Goal: Check status

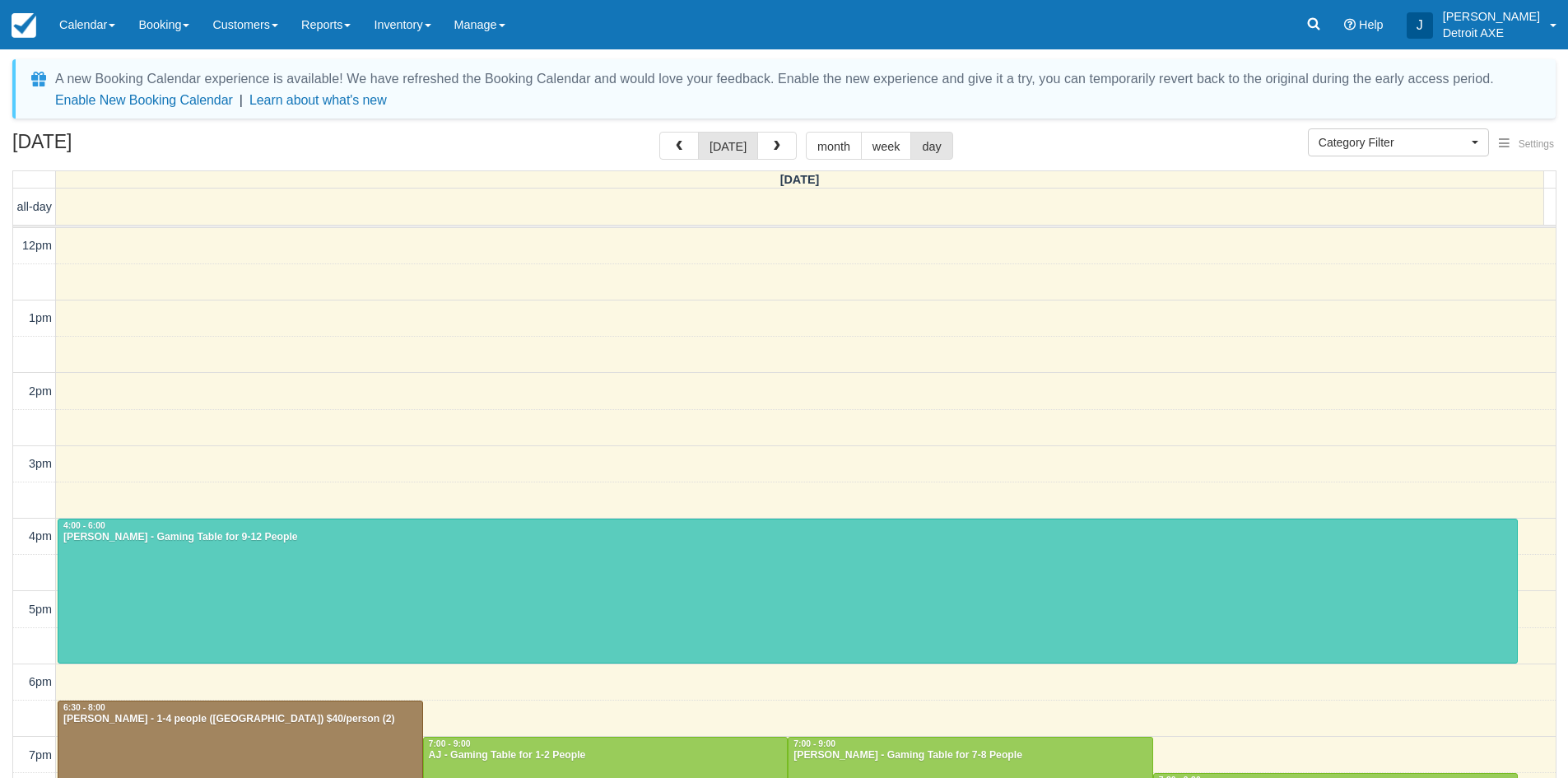
select select
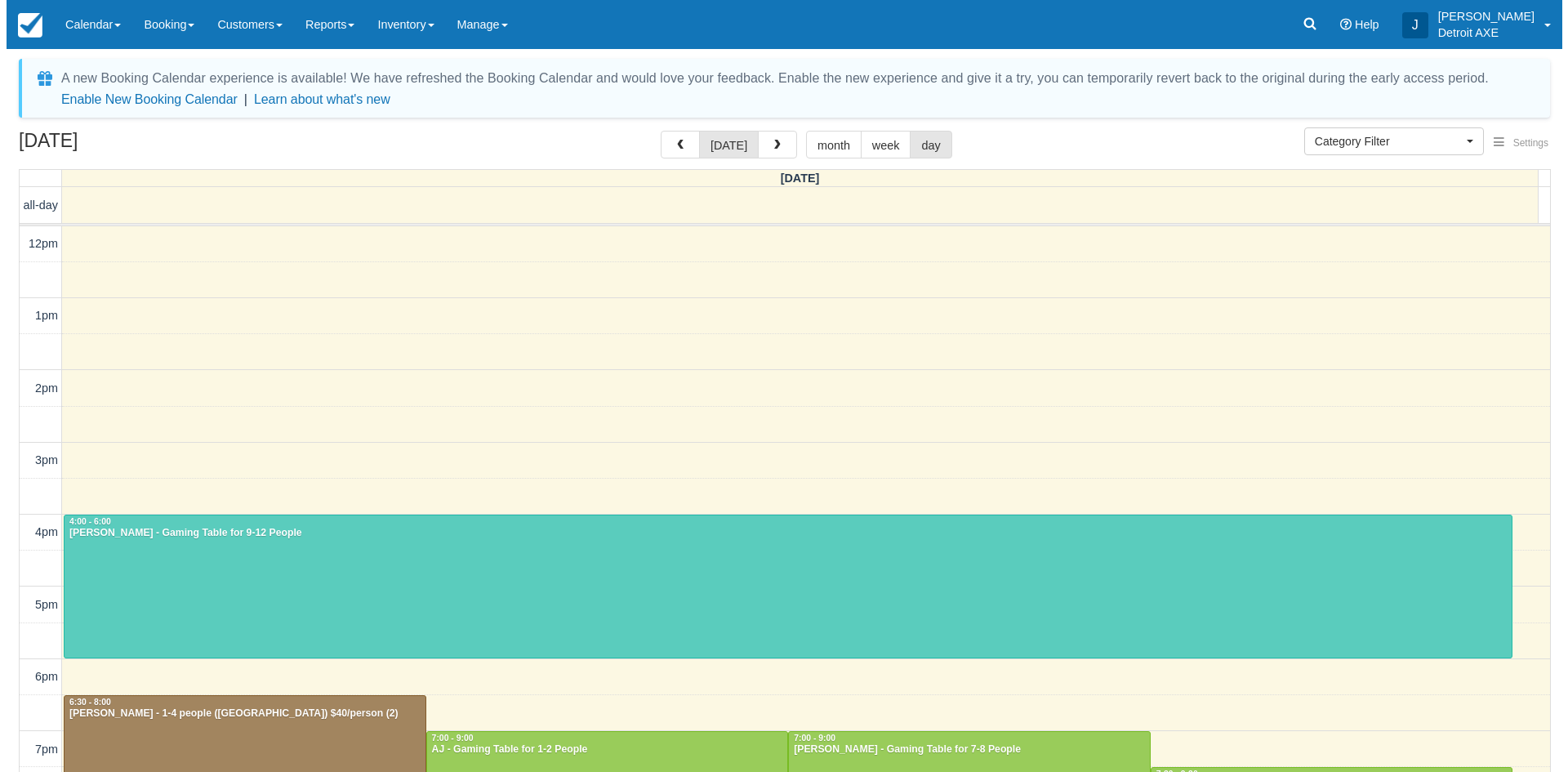
scroll to position [217, 0]
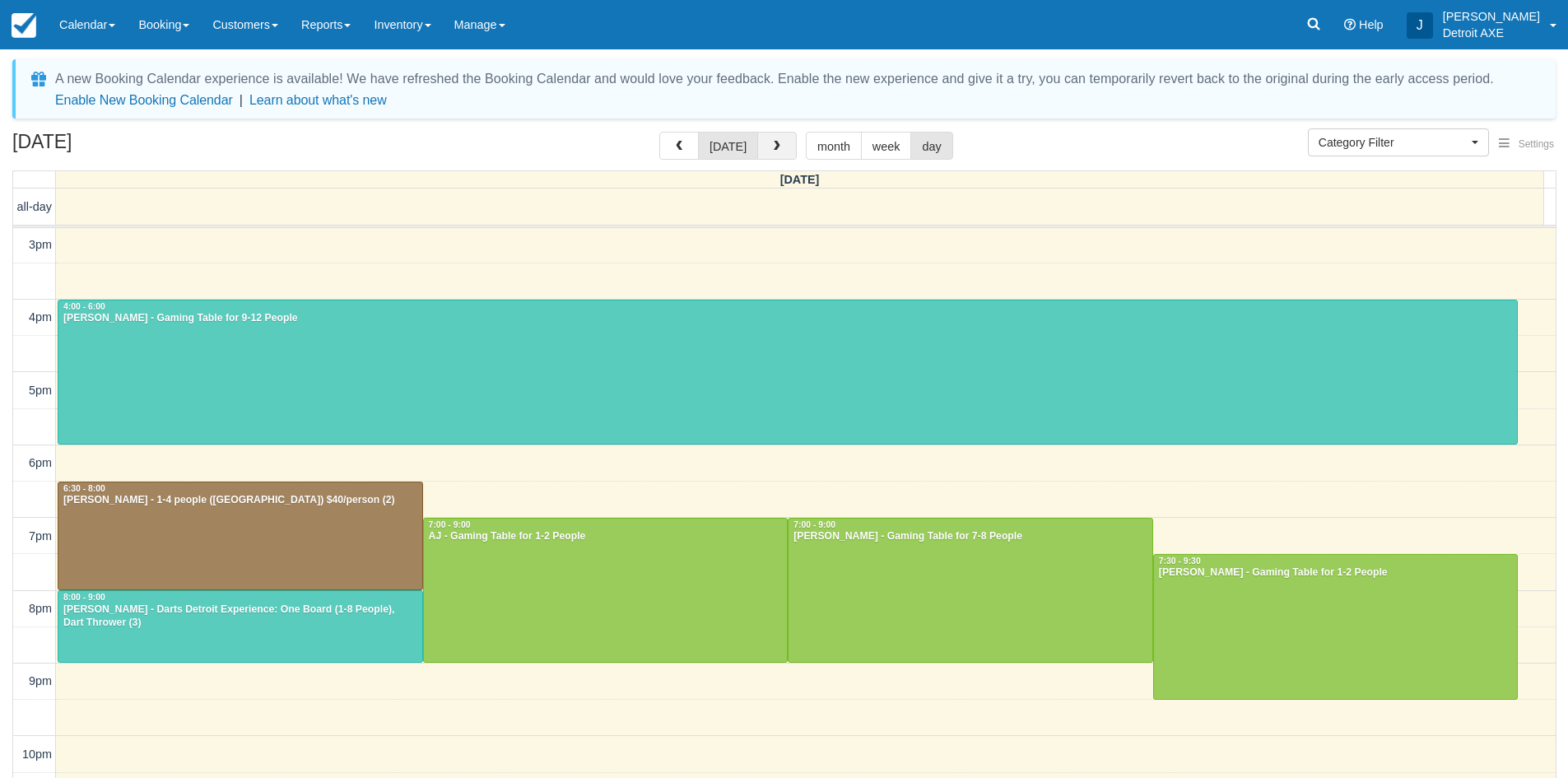
click at [765, 141] on button "button" at bounding box center [777, 146] width 40 height 28
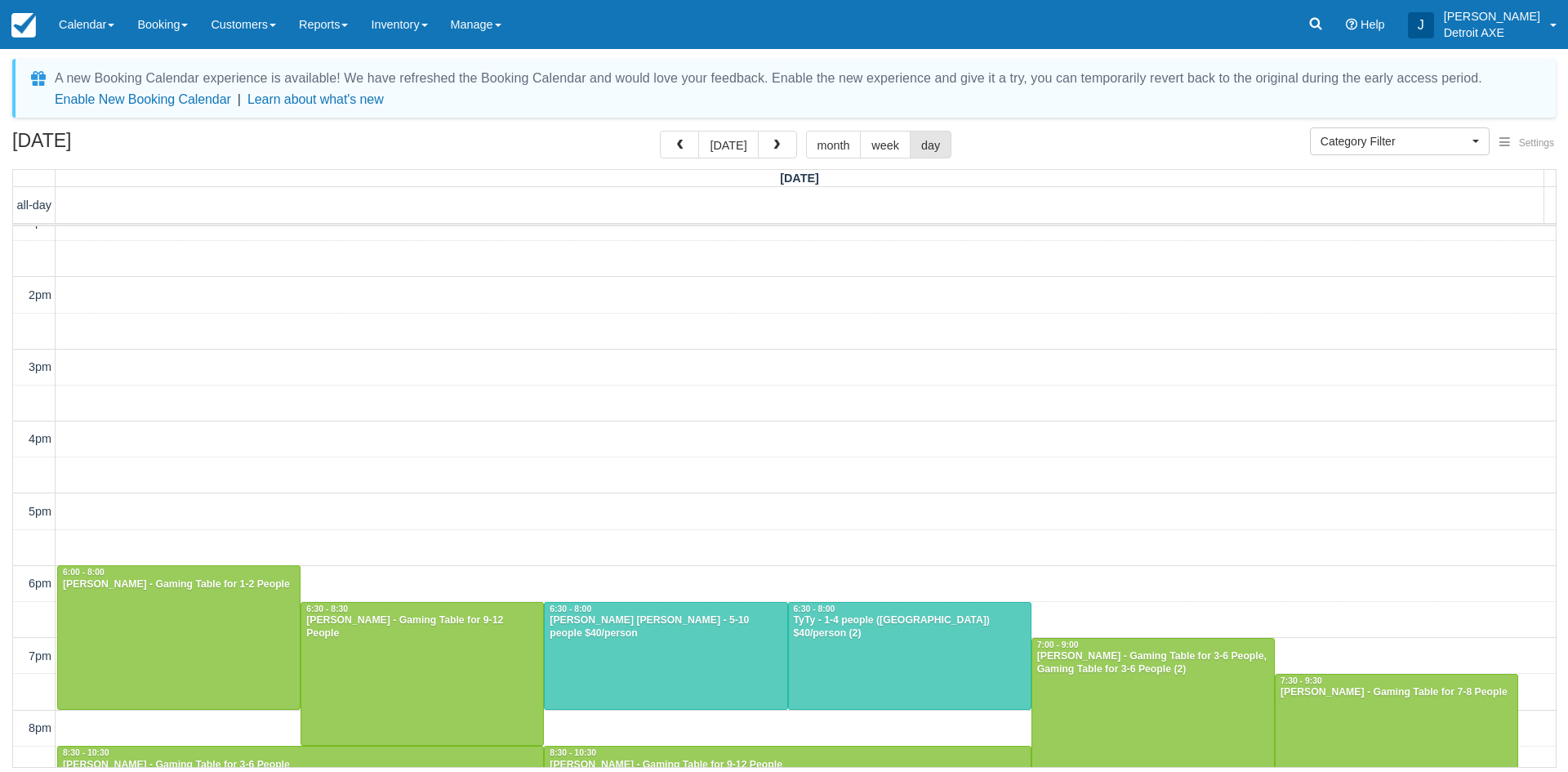
scroll to position [288, 0]
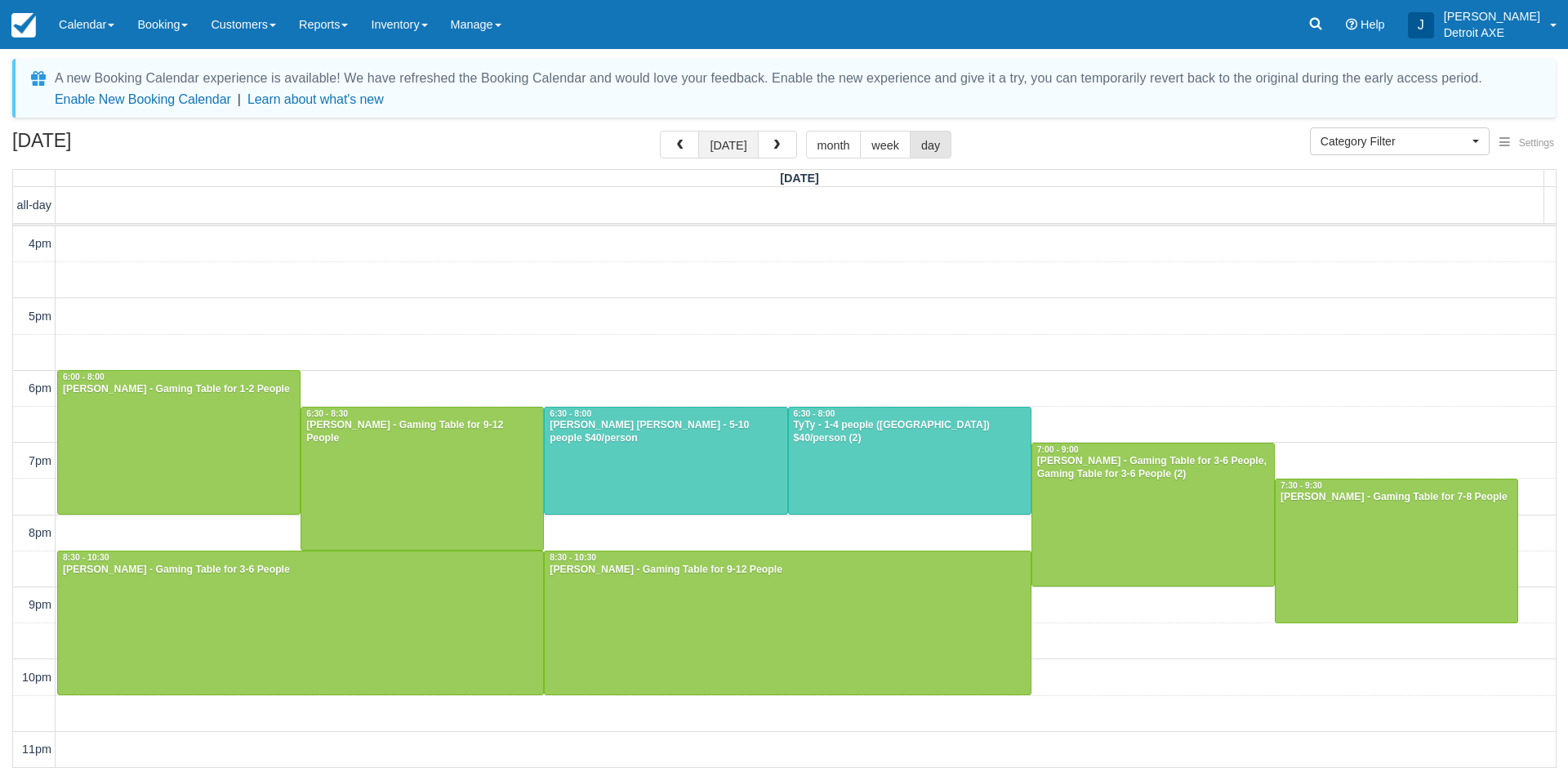
click at [704, 143] on button "[DATE]" at bounding box center [729, 145] width 60 height 28
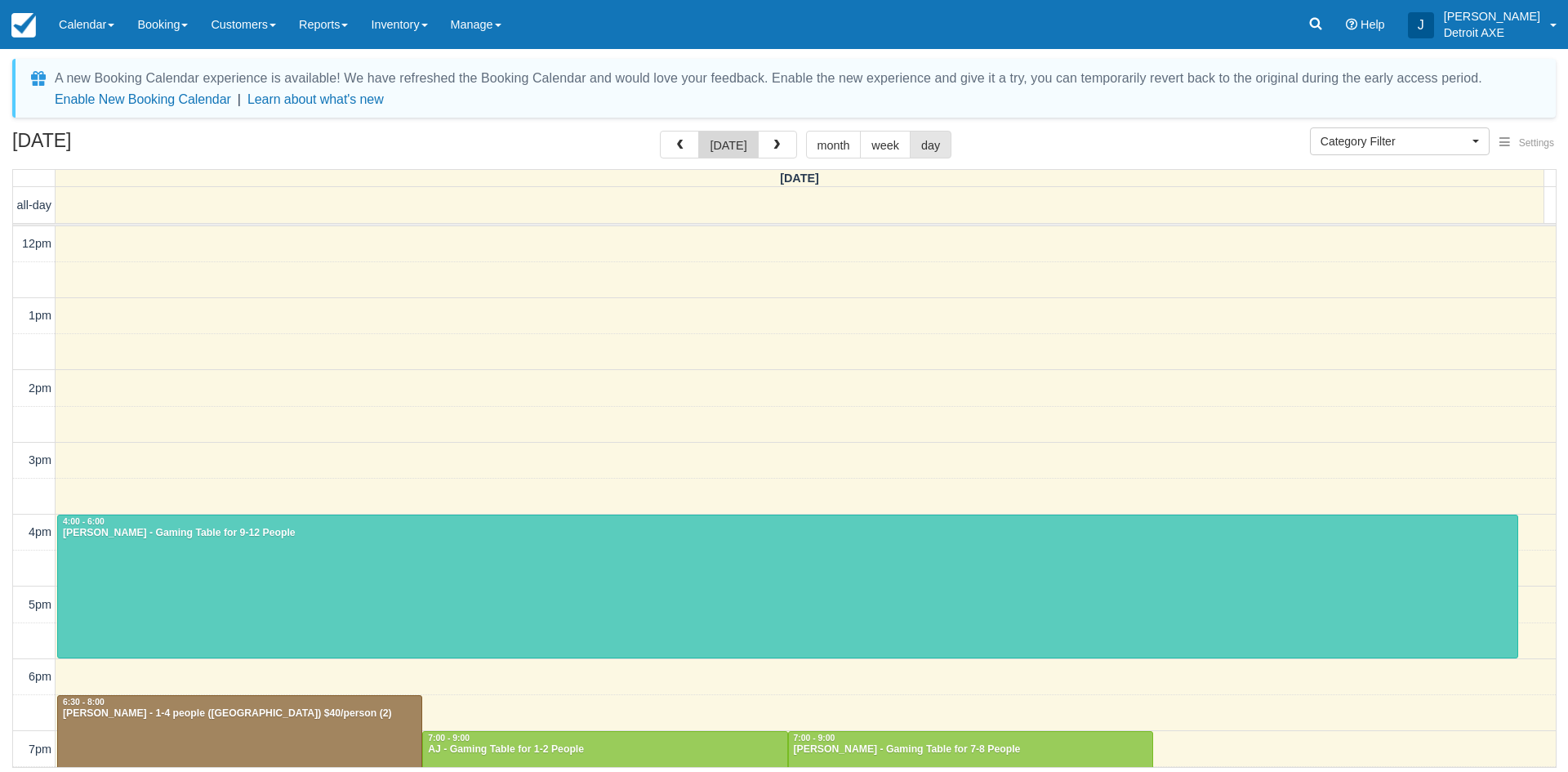
scroll to position [217, 0]
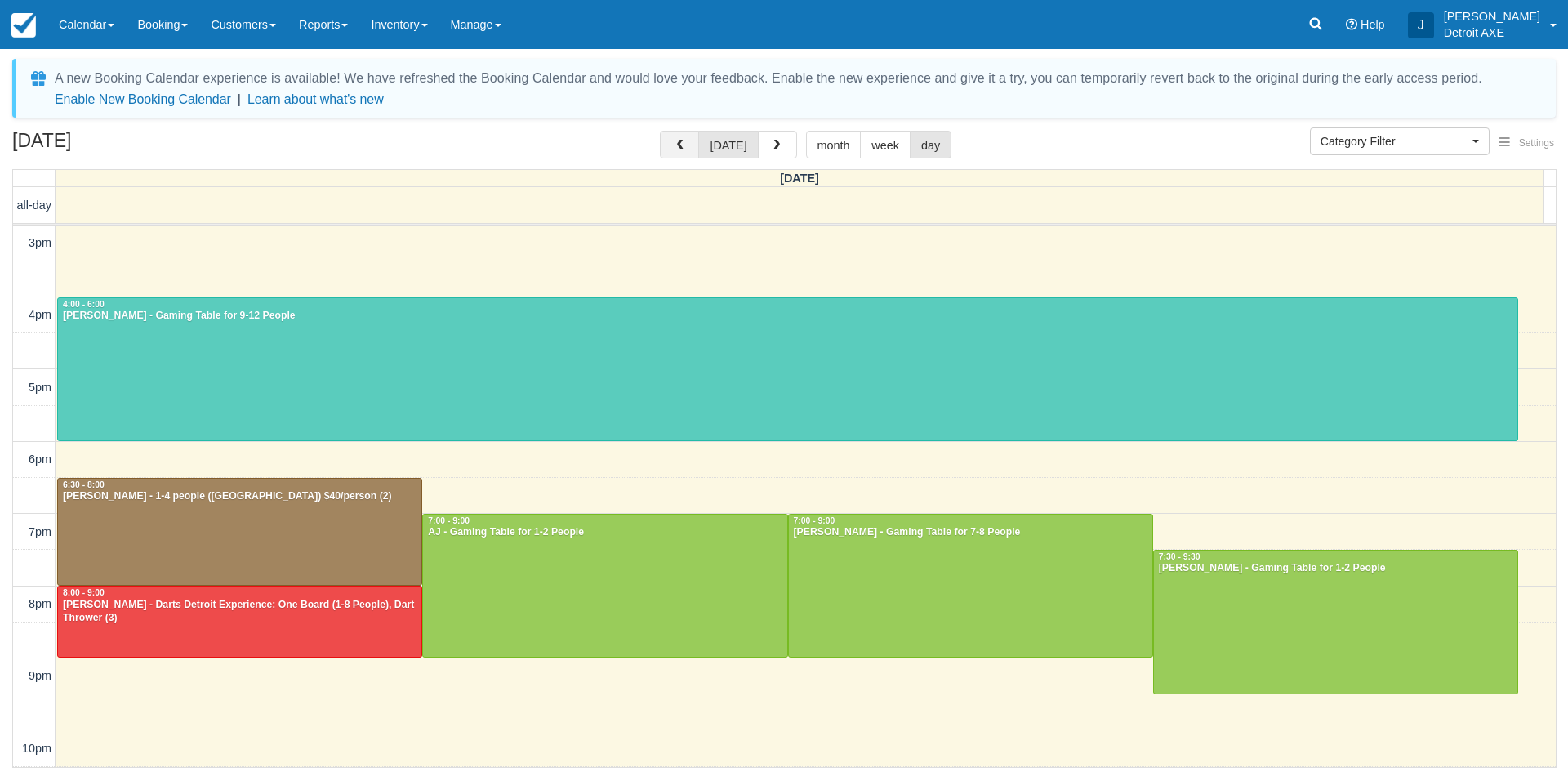
click at [696, 148] on button "button" at bounding box center [679, 145] width 40 height 28
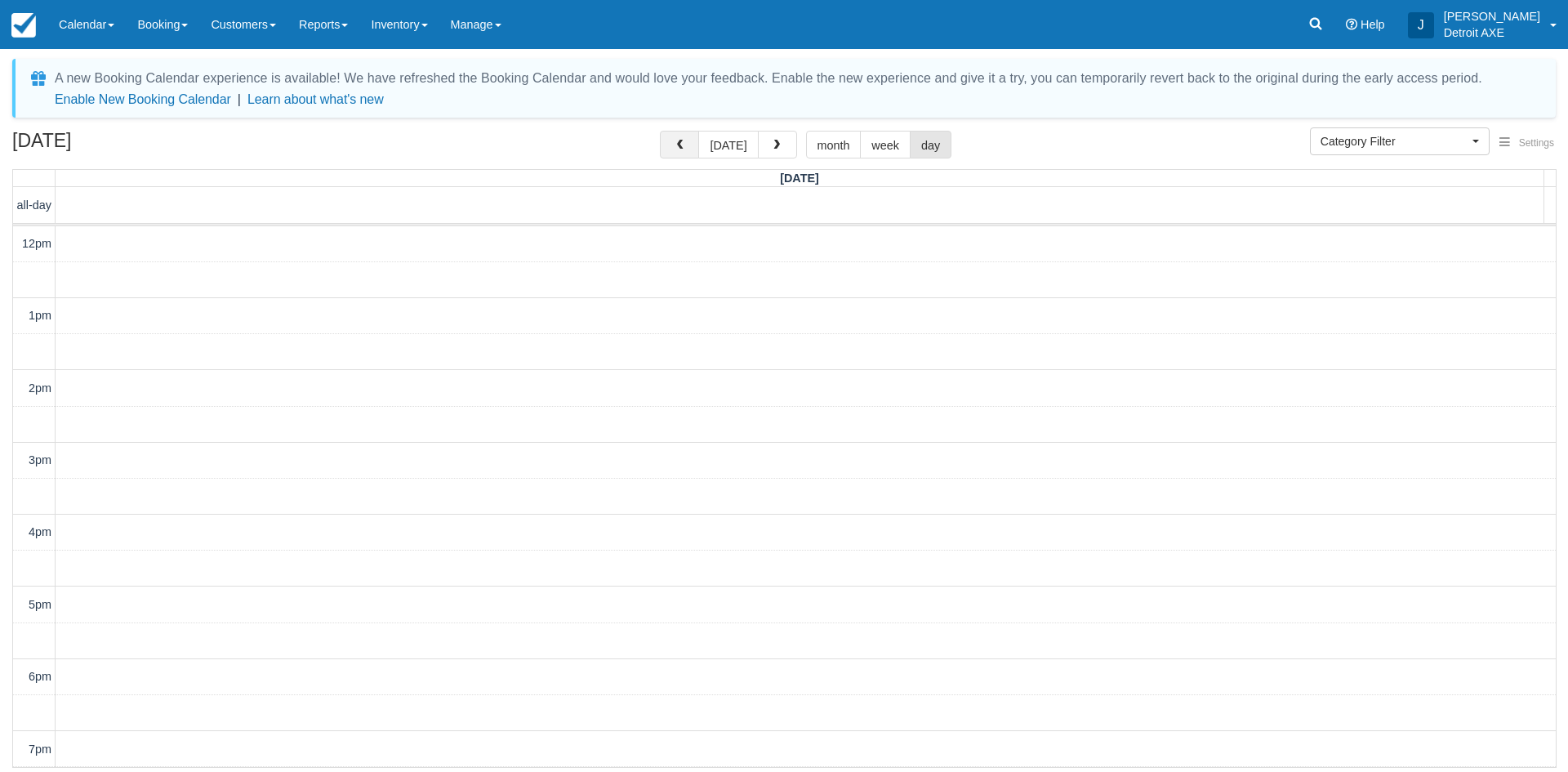
scroll to position [217, 0]
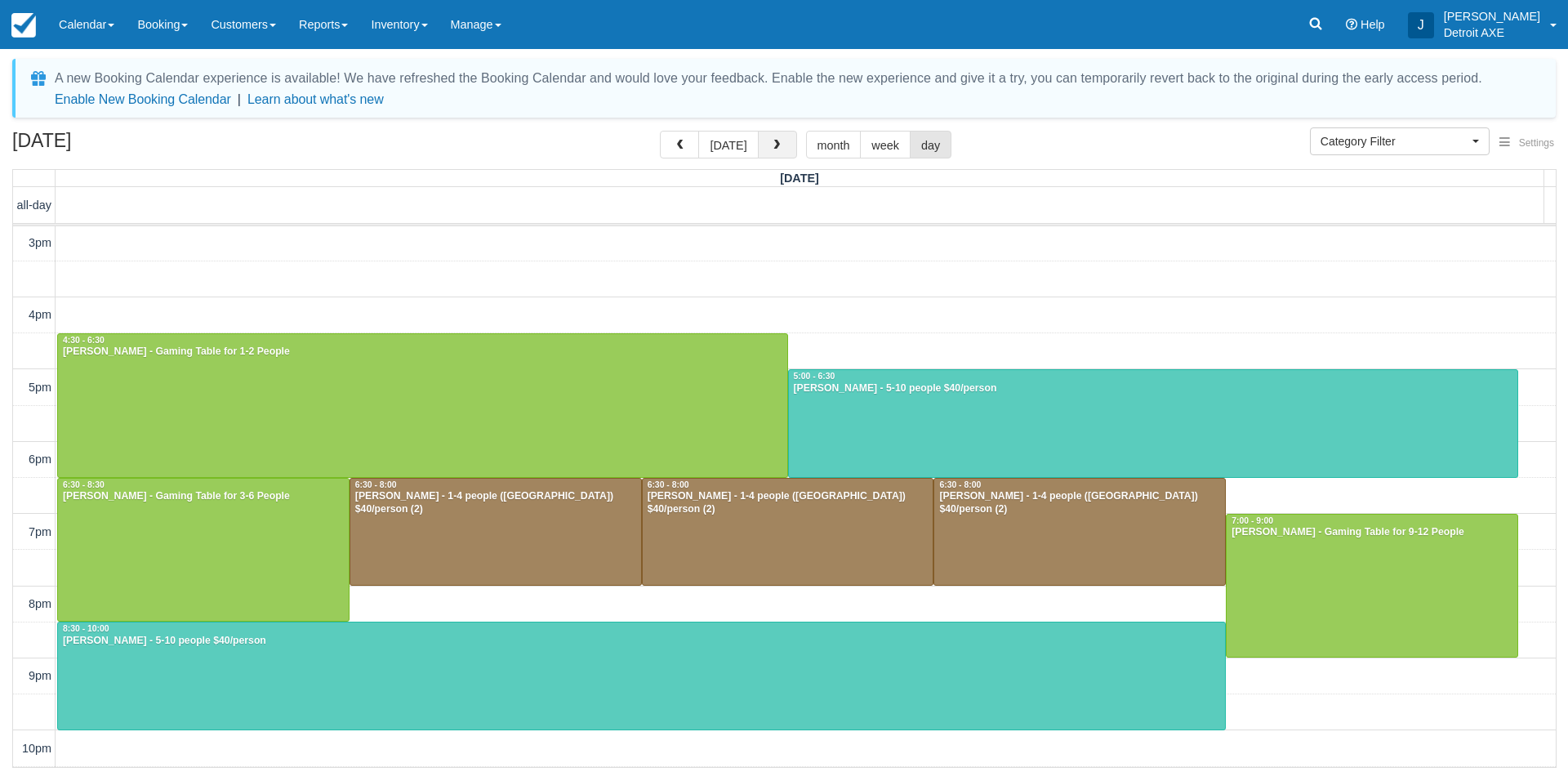
click at [784, 142] on button "button" at bounding box center [777, 145] width 40 height 28
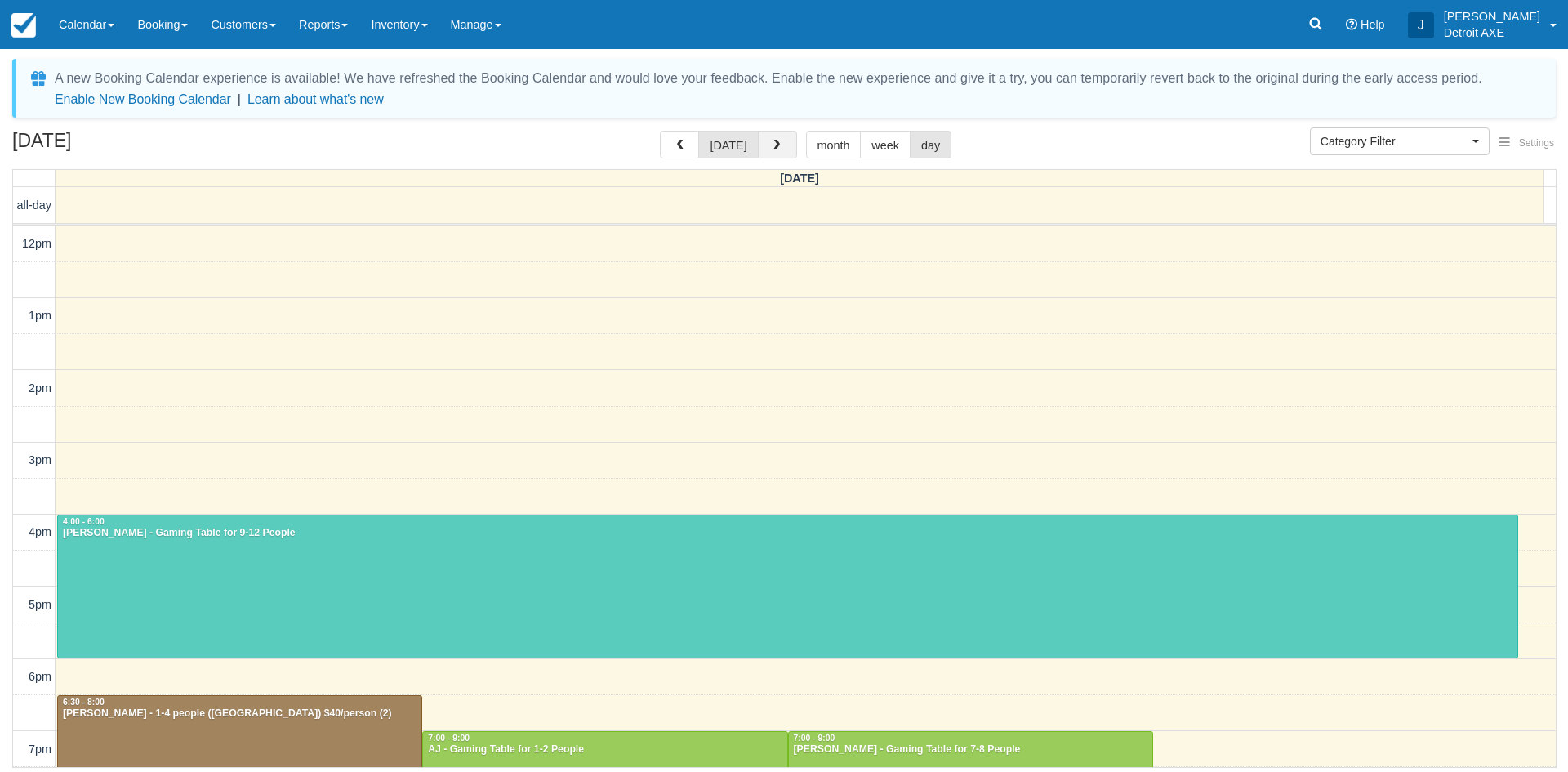
scroll to position [217, 0]
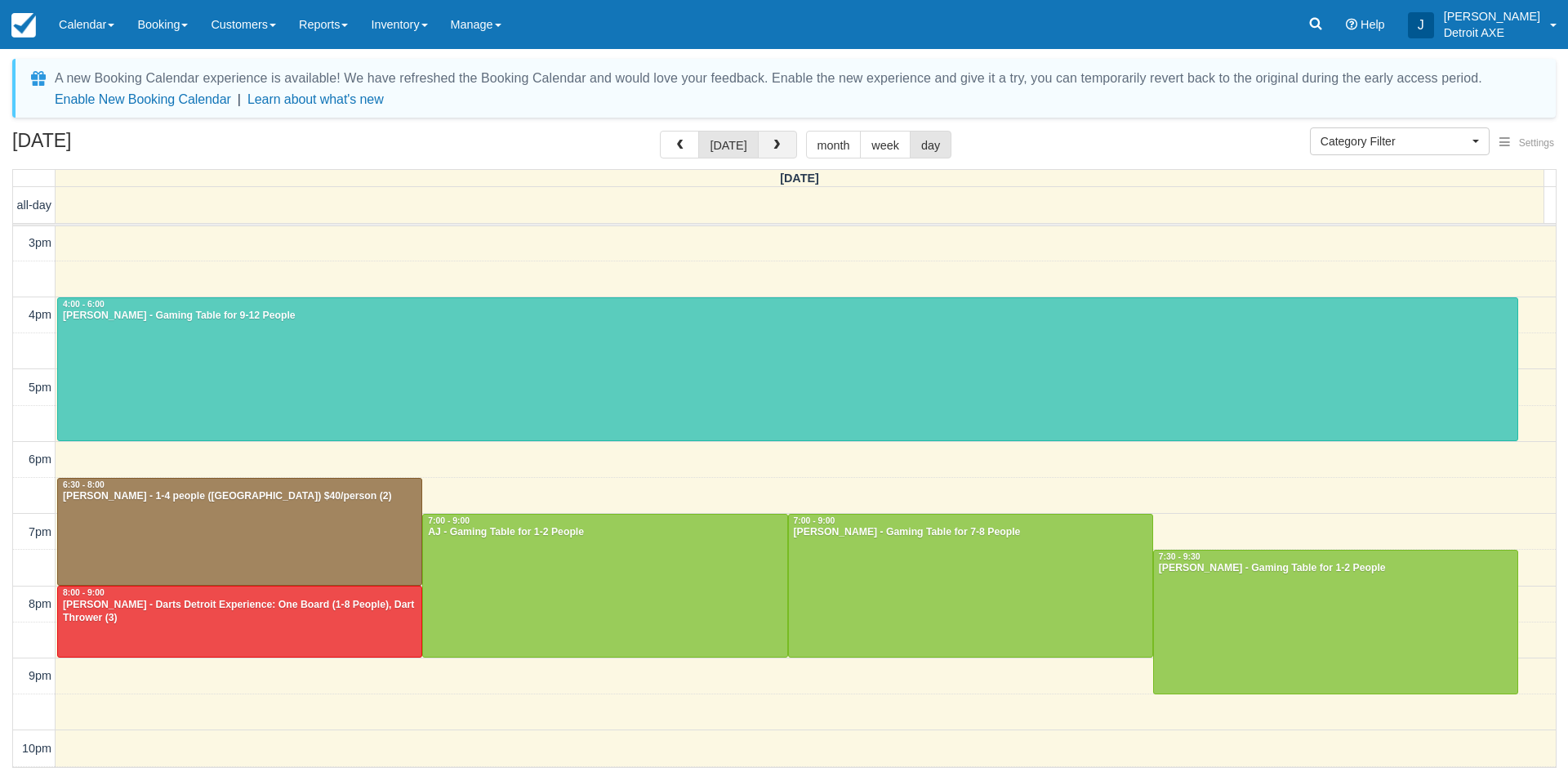
click at [784, 142] on button "button" at bounding box center [777, 145] width 40 height 28
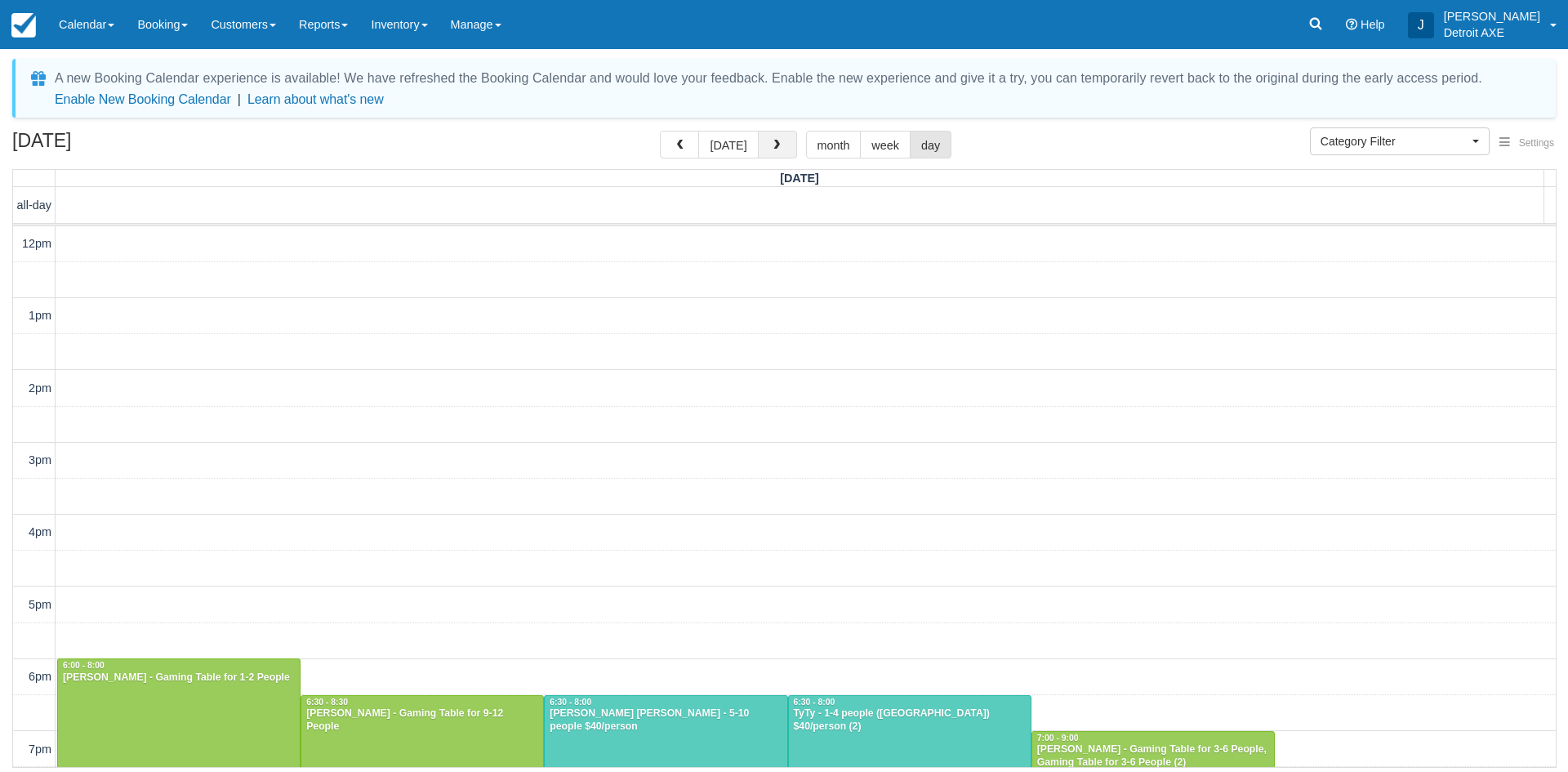
scroll to position [217, 0]
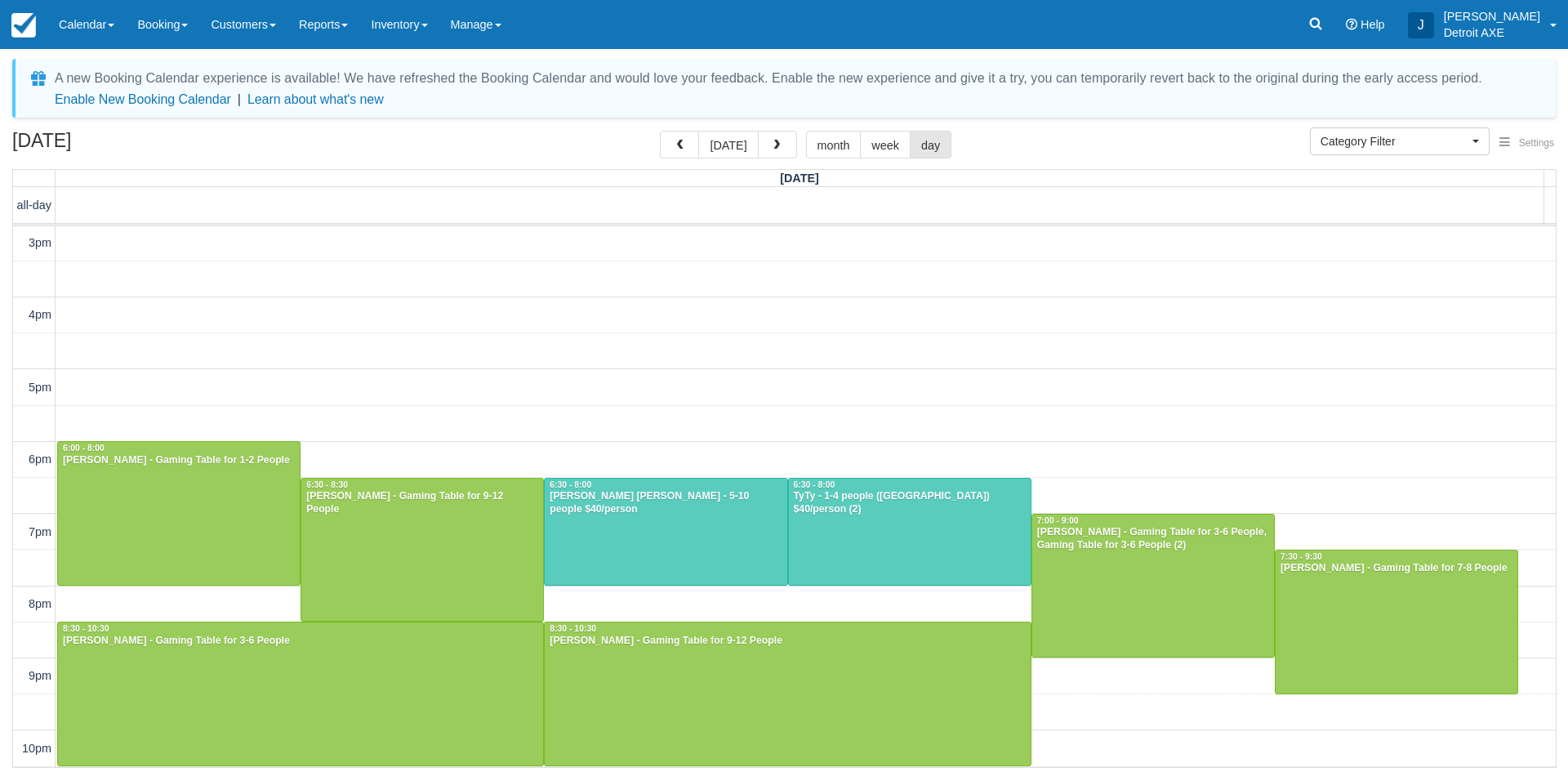
click at [758, 131] on button "button" at bounding box center [777, 145] width 40 height 28
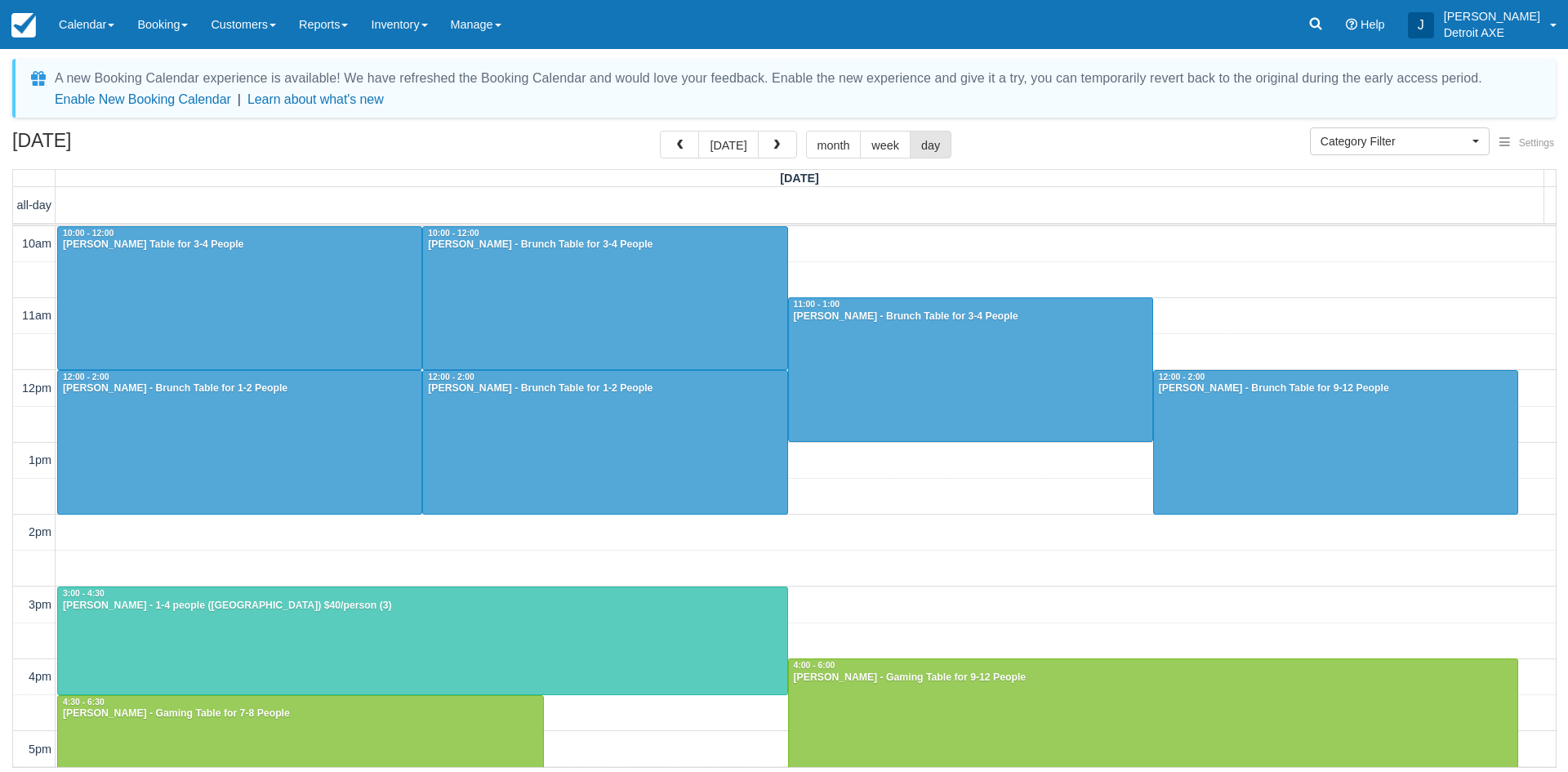
scroll to position [217, 0]
